Goal: Find specific page/section: Find specific page/section

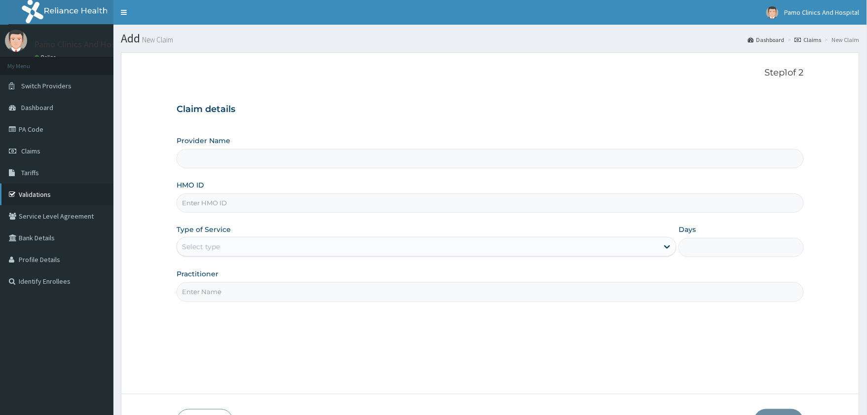
click at [39, 187] on link "Validations" at bounding box center [56, 195] width 113 height 22
click at [33, 195] on link "Validations" at bounding box center [56, 195] width 113 height 22
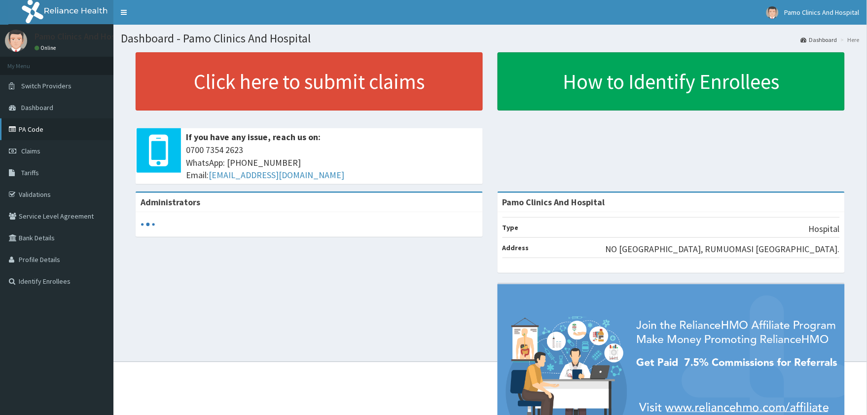
click at [21, 123] on link "PA Code" at bounding box center [56, 129] width 113 height 22
